Goal: Task Accomplishment & Management: Manage account settings

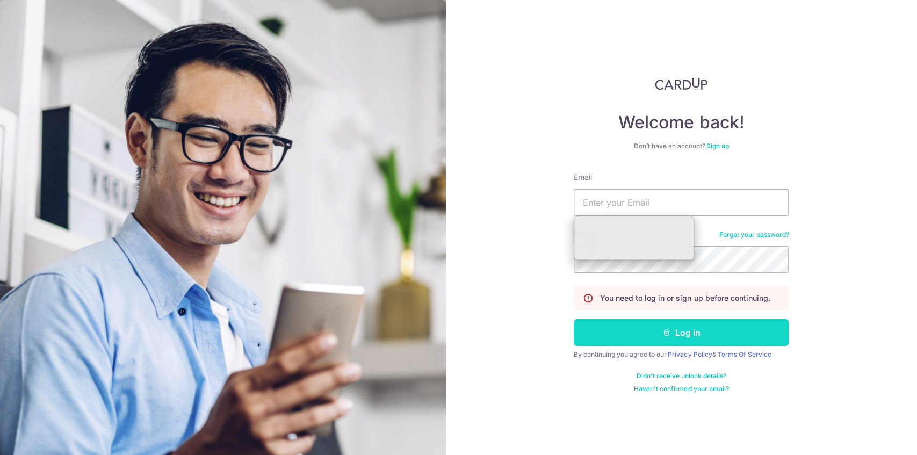
type input "[DOMAIN_NAME][EMAIL_ADDRESS][DOMAIN_NAME]"
click at [667, 328] on icon "submit" at bounding box center [666, 332] width 9 height 9
